Goal: Find specific page/section: Find specific page/section

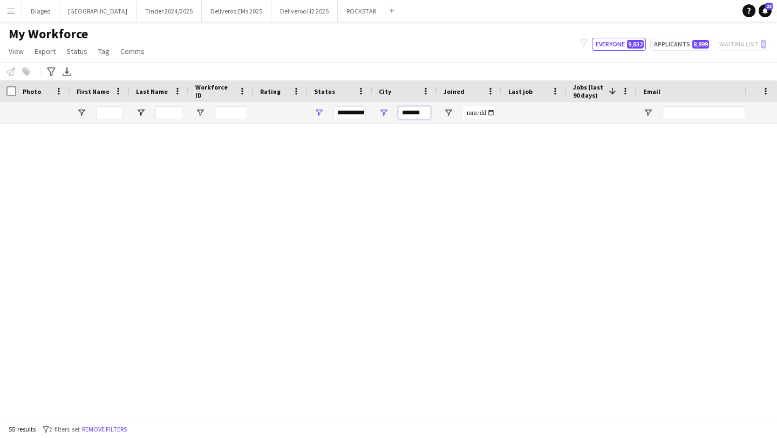
scroll to position [1366, 0]
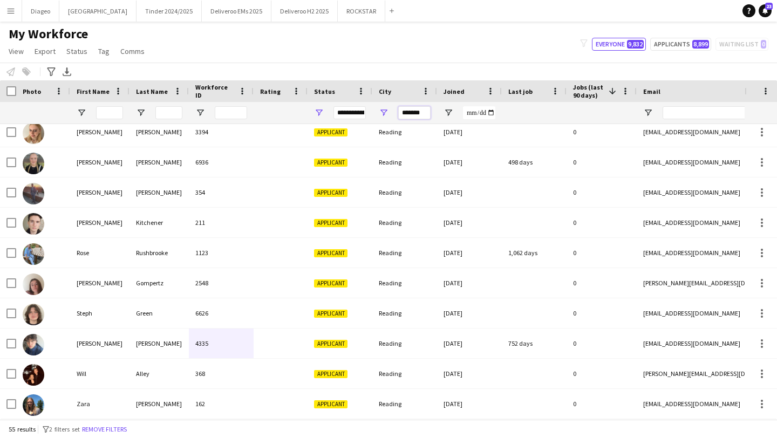
drag, startPoint x: 427, startPoint y: 117, endPoint x: 345, endPoint y: 109, distance: 82.3
click at [345, 110] on div at bounding box center [584, 113] width 1169 height 22
type input "*******"
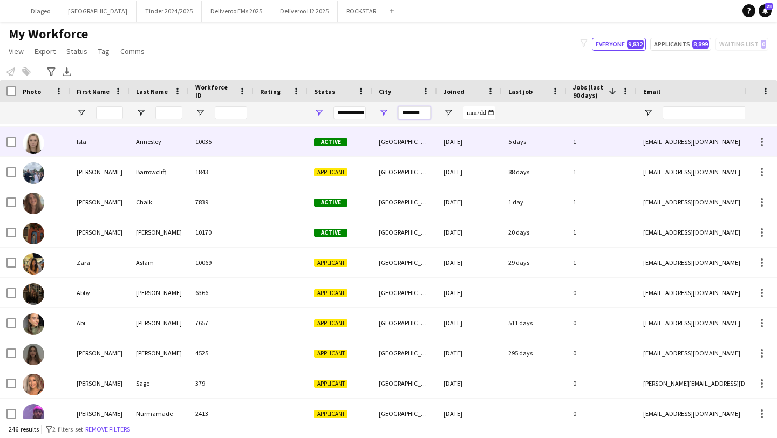
scroll to position [0, 0]
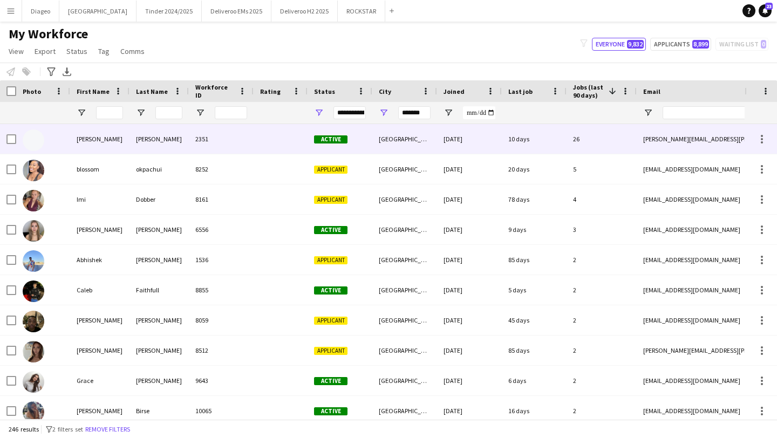
click at [229, 142] on div "2351" at bounding box center [221, 139] width 65 height 30
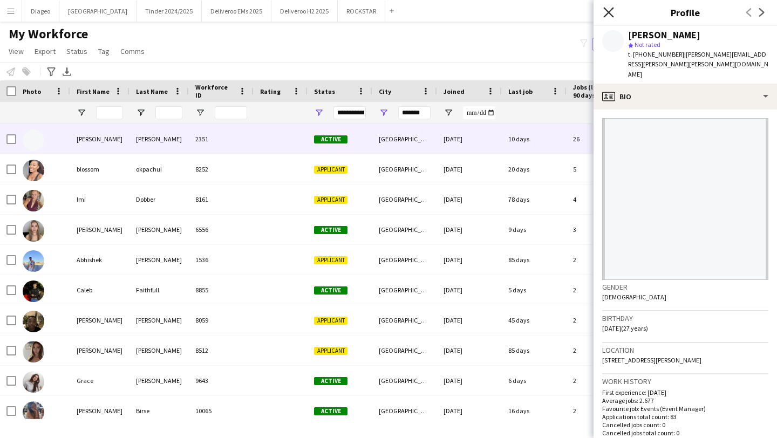
click at [613, 16] on icon "Close pop-in" at bounding box center [608, 12] width 10 height 10
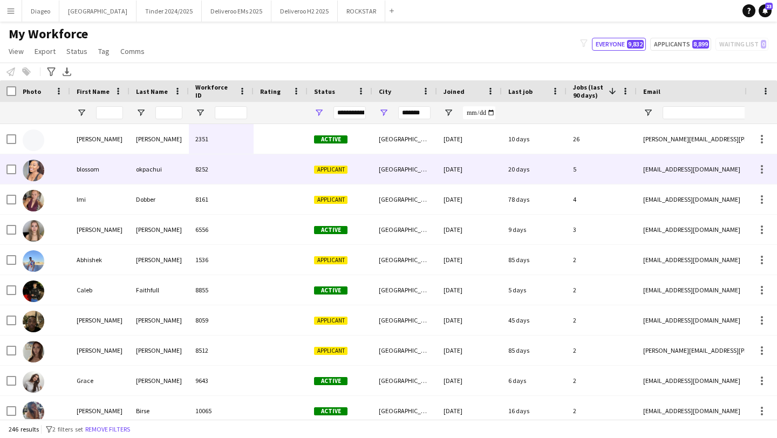
click at [387, 174] on div "[GEOGRAPHIC_DATA]" at bounding box center [404, 169] width 65 height 30
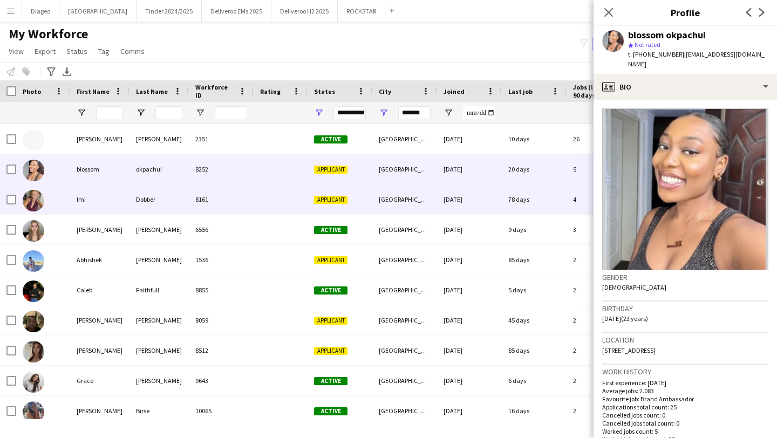
click at [299, 208] on div at bounding box center [280, 199] width 54 height 30
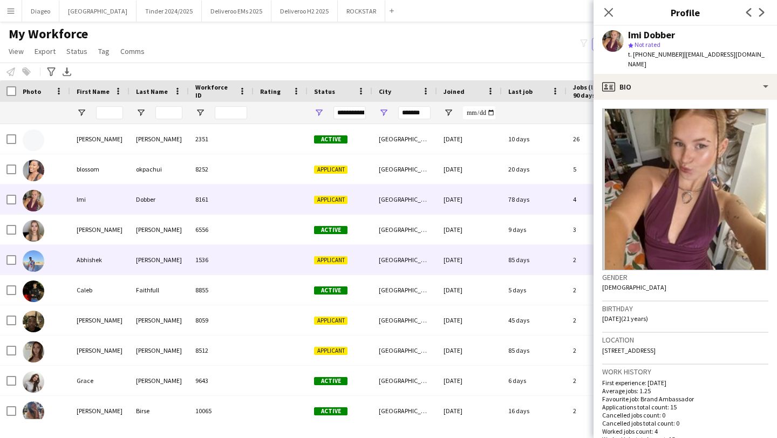
click at [376, 257] on div "[GEOGRAPHIC_DATA]" at bounding box center [404, 260] width 65 height 30
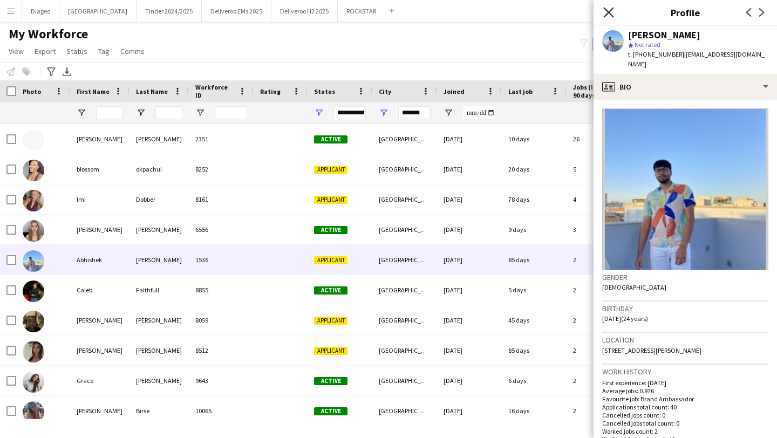
click at [609, 11] on icon at bounding box center [608, 12] width 10 height 10
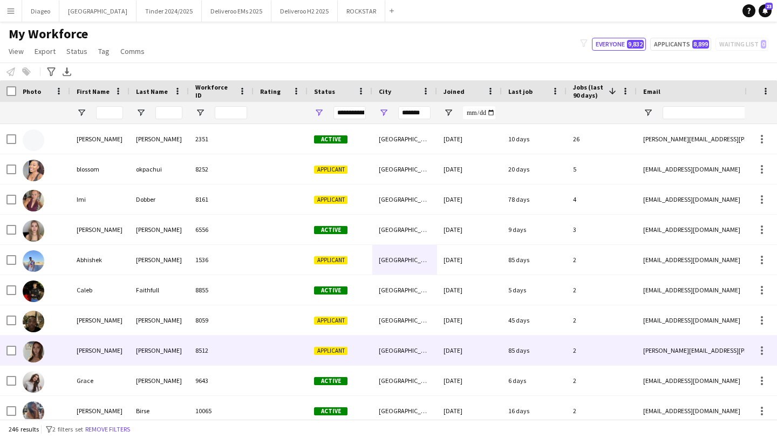
scroll to position [45, 0]
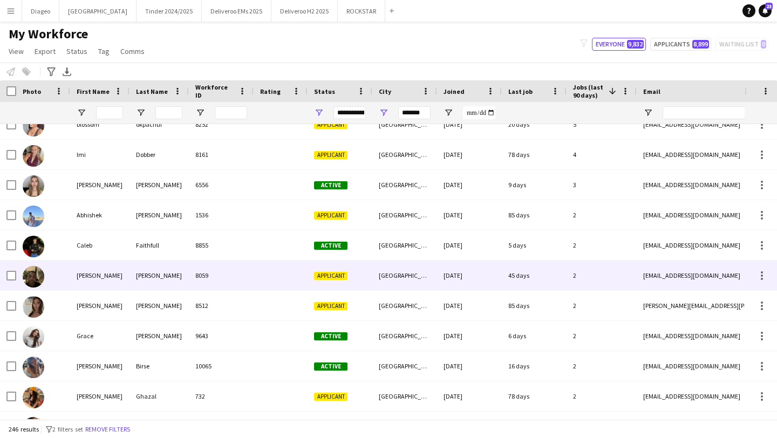
click at [389, 283] on div "[GEOGRAPHIC_DATA]" at bounding box center [404, 276] width 65 height 30
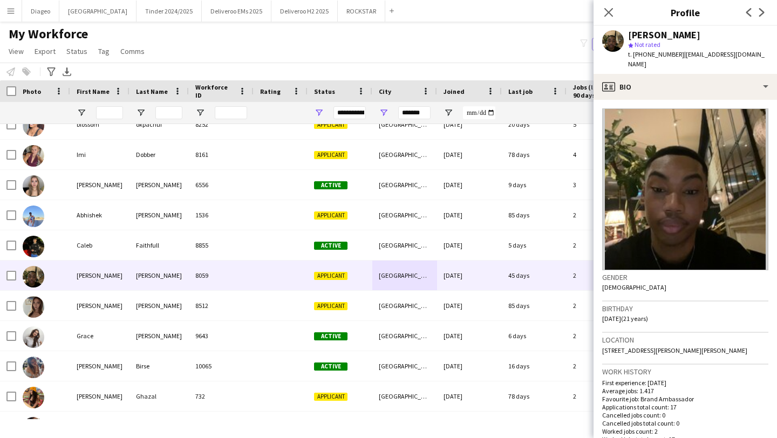
click at [757, 14] on app-icon "Next" at bounding box center [761, 12] width 13 height 13
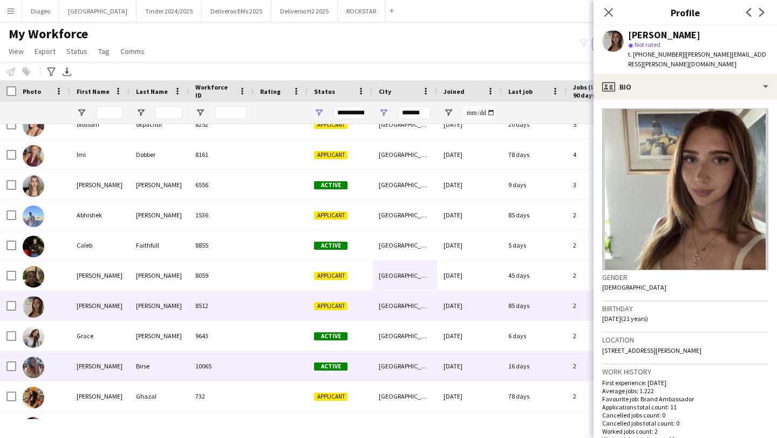
scroll to position [70, 0]
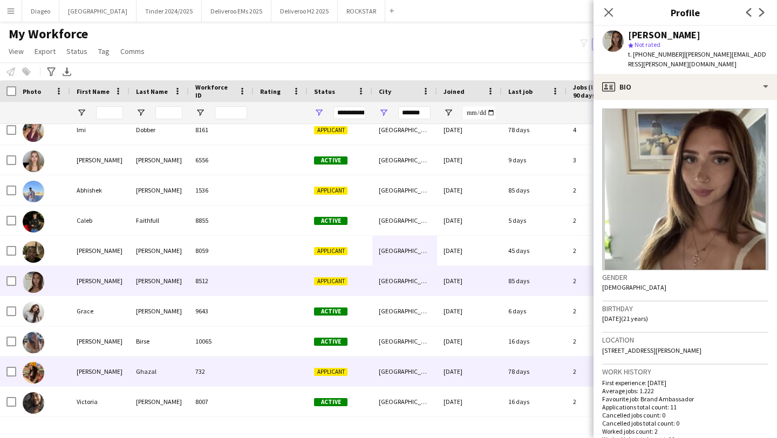
click at [405, 372] on div "[GEOGRAPHIC_DATA]" at bounding box center [404, 372] width 65 height 30
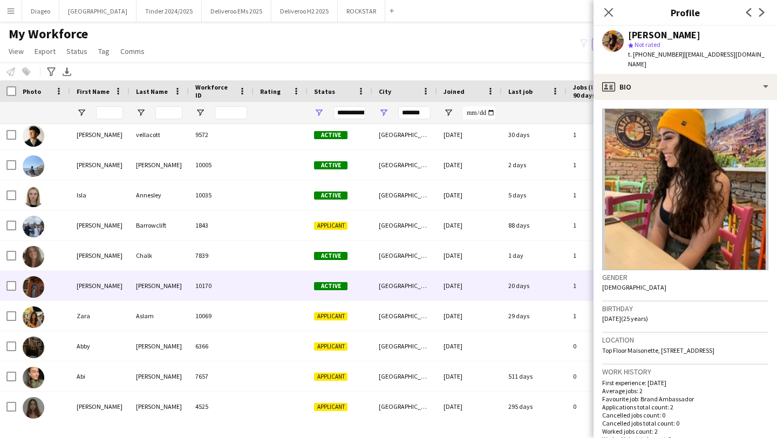
scroll to position [455, 0]
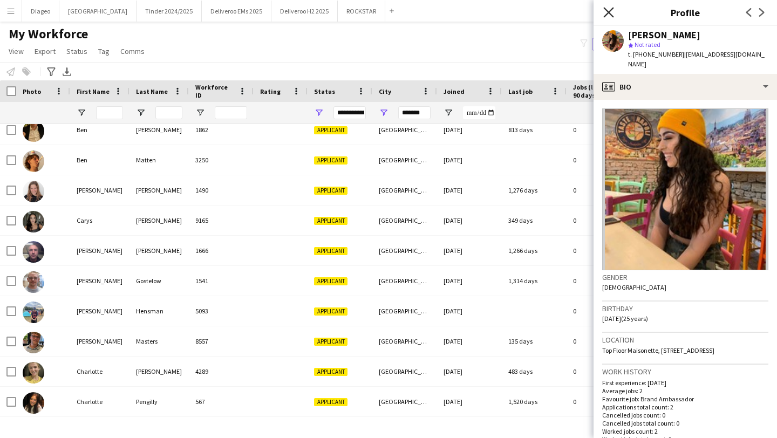
click at [606, 14] on icon at bounding box center [608, 12] width 10 height 10
